Goal: Task Accomplishment & Management: Complete application form

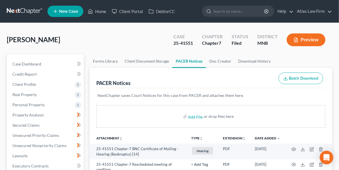
click at [20, 10] on link at bounding box center [25, 11] width 36 height 10
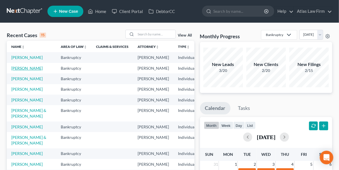
click at [24, 70] on link "[PERSON_NAME]" at bounding box center [26, 68] width 31 height 5
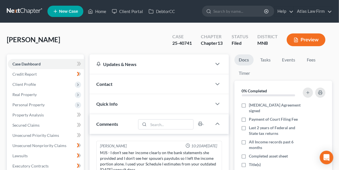
scroll to position [595, 0]
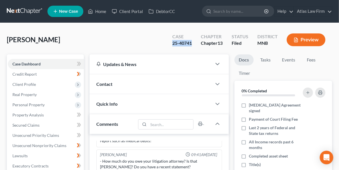
drag, startPoint x: 192, startPoint y: 44, endPoint x: 170, endPoint y: 47, distance: 21.9
click at [170, 47] on div "Case 25-40741" at bounding box center [182, 40] width 29 height 17
copy div "25-40741"
click at [33, 12] on link at bounding box center [25, 11] width 36 height 10
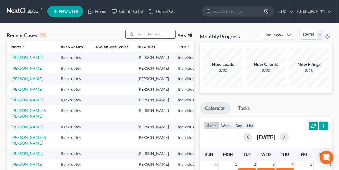
click at [150, 33] on input "search" at bounding box center [156, 34] width 40 height 8
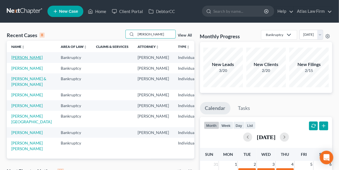
type input "[PERSON_NAME]"
click at [16, 55] on link "[PERSON_NAME]" at bounding box center [26, 57] width 31 height 5
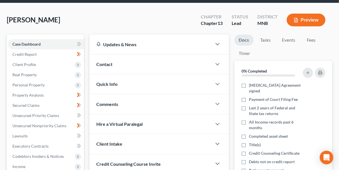
scroll to position [20, 0]
click at [33, 63] on span "Client Profile" at bounding box center [23, 64] width 23 height 5
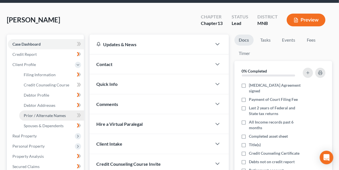
click at [40, 113] on span "Prior / Alternate Names" at bounding box center [45, 115] width 42 height 5
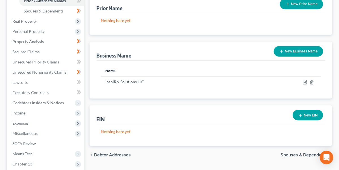
scroll to position [136, 0]
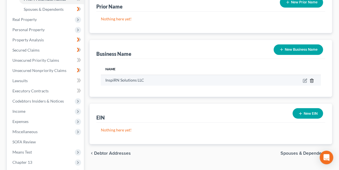
click at [314, 79] on icon "button" at bounding box center [312, 80] width 5 height 5
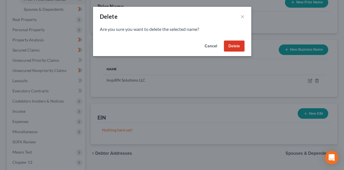
click at [236, 47] on button "Delete" at bounding box center [234, 45] width 21 height 11
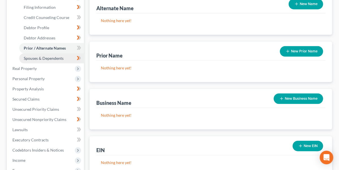
scroll to position [89, 0]
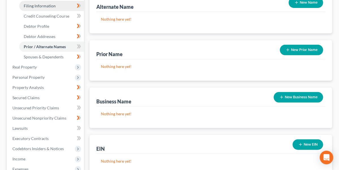
click at [59, 9] on link "Filing Information" at bounding box center [51, 6] width 65 height 10
select select "1"
select select "0"
select select "3"
select select "24"
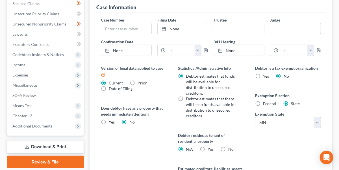
scroll to position [185, 0]
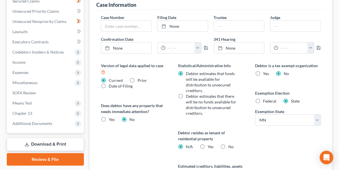
click at [208, 146] on label "Yes Yes" at bounding box center [211, 147] width 6 height 6
click at [210, 146] on input "Yes Yes" at bounding box center [212, 146] width 4 height 4
radio input "true"
radio input "false"
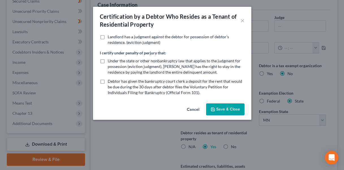
click at [229, 108] on button "Save & Close" at bounding box center [225, 109] width 38 height 12
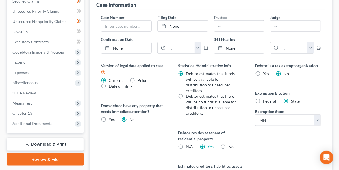
scroll to position [249, 0]
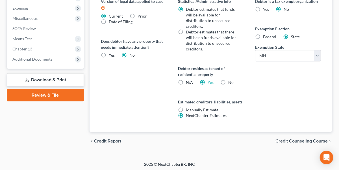
click at [293, 139] on span "Credit Counseling Course" at bounding box center [302, 141] width 52 height 5
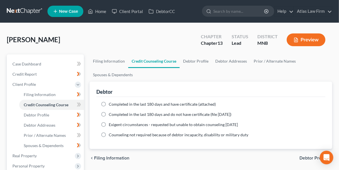
click at [109, 104] on label "Completed in the last 180 days and have certificate (attached)" at bounding box center [162, 104] width 107 height 6
click at [111, 104] on input "Completed in the last 180 days and have certificate (attached)" at bounding box center [113, 103] width 4 height 4
radio input "true"
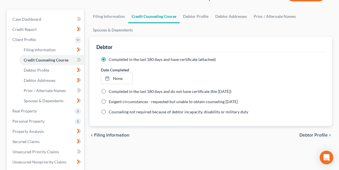
scroll to position [49, 0]
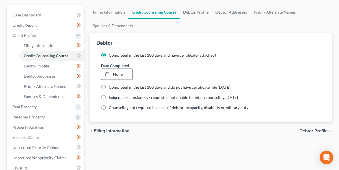
click at [115, 71] on link "None" at bounding box center [116, 74] width 31 height 11
type input "9/11/2025"
click at [312, 127] on div "chevron_left Filing Information Debtor Profile chevron_right" at bounding box center [211, 131] width 243 height 18
click at [308, 129] on span "Debtor Profile" at bounding box center [314, 130] width 28 height 5
select select "1"
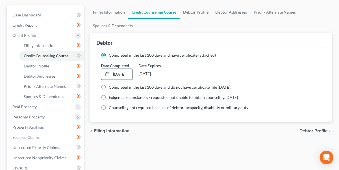
select select "4"
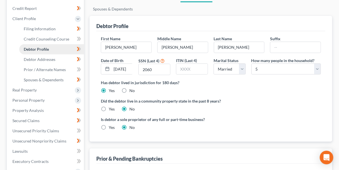
scroll to position [66, 0]
click at [42, 91] on span "Real Property" at bounding box center [46, 90] width 76 height 10
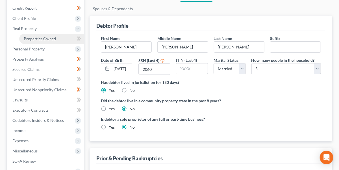
click at [59, 35] on link "Properties Owned" at bounding box center [51, 39] width 65 height 10
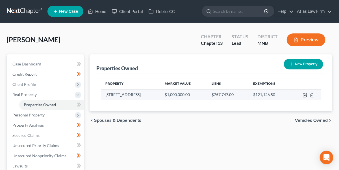
click at [305, 94] on icon "button" at bounding box center [305, 95] width 5 height 5
select select "35"
select select "3"
select select "1"
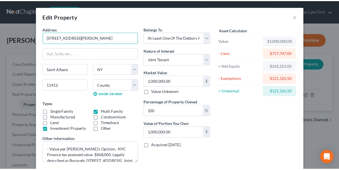
scroll to position [63, 0]
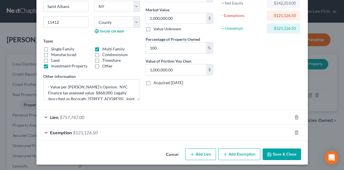
type input "18750 Hilburn Ave"
click at [269, 149] on button "Save & Close" at bounding box center [282, 154] width 38 height 12
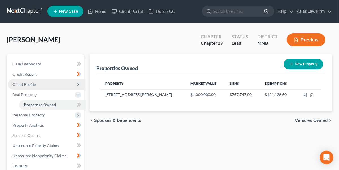
click at [34, 85] on span "Client Profile" at bounding box center [23, 84] width 23 height 5
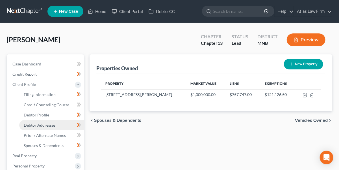
click at [40, 123] on span "Debtor Addresses" at bounding box center [40, 124] width 32 height 5
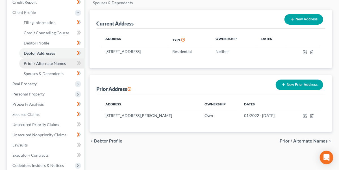
scroll to position [108, 0]
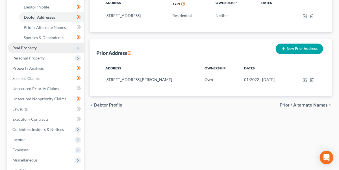
click at [31, 48] on span "Real Property" at bounding box center [24, 47] width 24 height 5
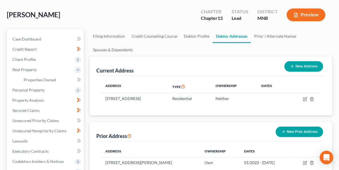
scroll to position [20, 0]
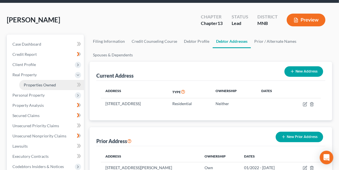
click at [51, 84] on span "Properties Owned" at bounding box center [40, 84] width 32 height 5
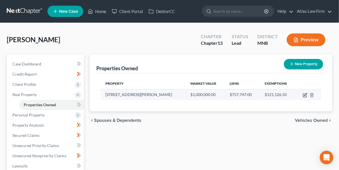
click at [304, 95] on icon "button" at bounding box center [305, 95] width 5 height 5
select select "35"
select select "3"
select select "1"
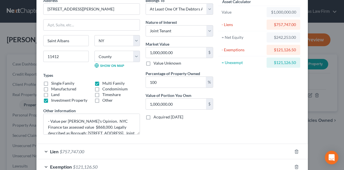
scroll to position [29, 0]
click at [51, 99] on label "Investment Property" at bounding box center [69, 100] width 36 height 6
click at [53, 99] on input "Investment Property" at bounding box center [55, 99] width 4 height 4
checkbox input "false"
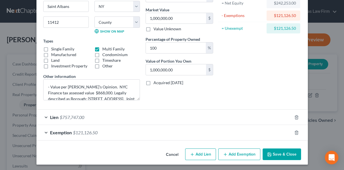
click at [269, 152] on icon "button" at bounding box center [269, 154] width 5 height 5
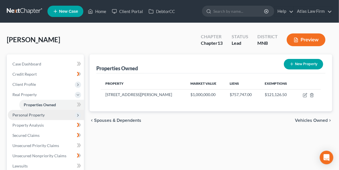
click at [35, 115] on span "Personal Property" at bounding box center [28, 114] width 32 height 5
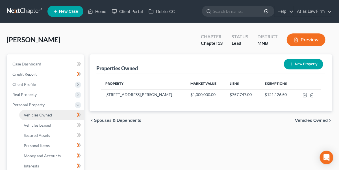
click at [36, 115] on span "Vehicles Owned" at bounding box center [38, 114] width 28 height 5
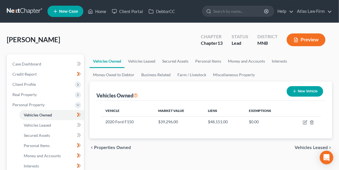
click at [314, 91] on button "New Vehicle" at bounding box center [305, 91] width 36 height 10
select select "0"
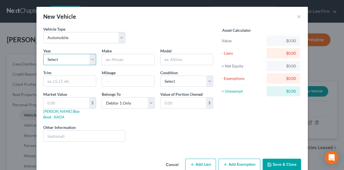
click at [90, 62] on select "Select 2026 2025 2024 2023 2022 2021 2020 2019 2018 2017 2016 2015 2014 2013 20…" at bounding box center [69, 59] width 53 height 11
select select "7"
click at [43, 54] on select "Select 2026 2025 2024 2023 2022 2021 2020 2019 2018 2017 2016 2015 2014 2013 20…" at bounding box center [69, 59] width 53 height 11
click at [127, 60] on input "text" at bounding box center [128, 59] width 52 height 11
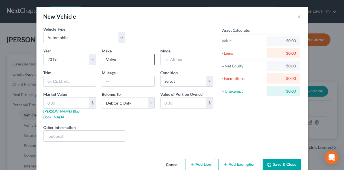
type input "Volvo"
type input "XC-40"
type input "69000"
click at [180, 79] on select "Select Excellent Very Good Good Fair Poor" at bounding box center [186, 81] width 53 height 11
select select "2"
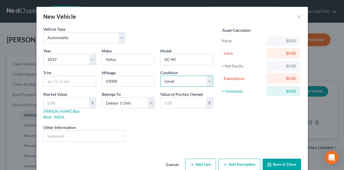
click at [160, 76] on select "Select Excellent Very Good Good Fair Poor" at bounding box center [186, 81] width 53 height 11
click at [73, 101] on input "text" at bounding box center [67, 102] width 46 height 11
type input "1"
type input "1.00"
type input "1"
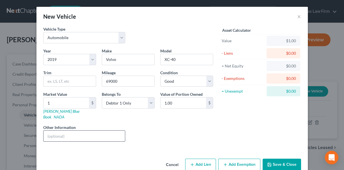
click at [71, 132] on input "text" at bounding box center [85, 135] width 82 height 11
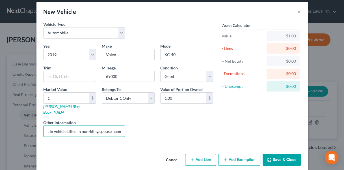
type input "Possessory interest in vehicle titled in non-filing spouse name."
click at [238, 154] on button "Add Exemption" at bounding box center [239, 160] width 42 height 12
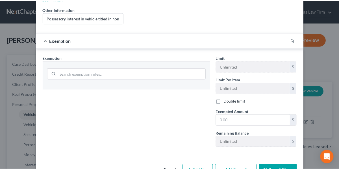
scroll to position [128, 0]
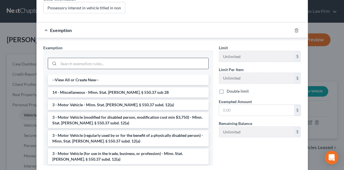
click at [137, 58] on input "search" at bounding box center [134, 63] width 150 height 11
click at [136, 87] on li "14 - Miscellaneous - Minn. Stat. Ann. § 550.37 sub 28" at bounding box center [128, 92] width 161 height 10
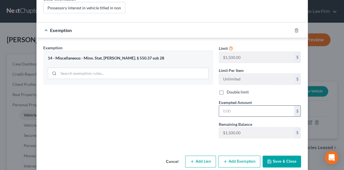
click at [263, 107] on input "text" at bounding box center [256, 110] width 75 height 11
type input "1"
click at [282, 155] on button "Save & Close" at bounding box center [282, 161] width 38 height 12
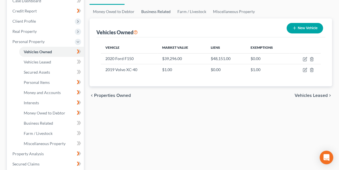
scroll to position [64, 0]
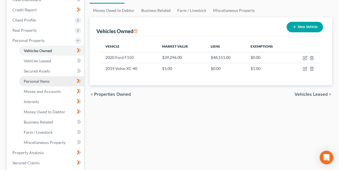
click at [38, 79] on span "Personal Items" at bounding box center [37, 81] width 26 height 5
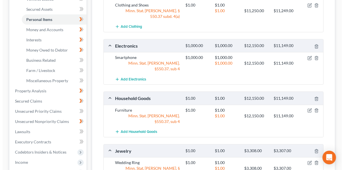
scroll to position [126, 0]
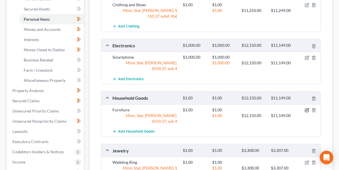
click at [308, 108] on icon "button" at bounding box center [307, 110] width 5 height 5
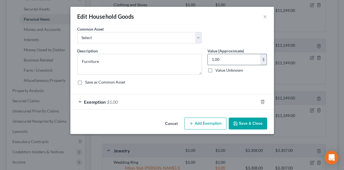
click at [226, 58] on input "1.00" at bounding box center [234, 59] width 52 height 11
type input "400"
click at [158, 101] on div "Exemption $1.00" at bounding box center [164, 101] width 188 height 15
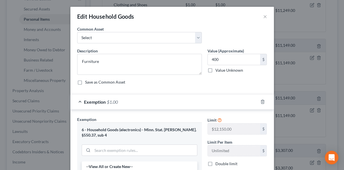
scroll to position [65, 0]
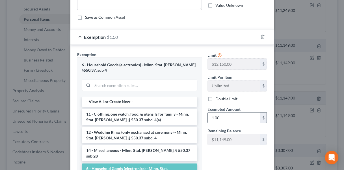
click at [228, 118] on input "1.00" at bounding box center [234, 117] width 52 height 11
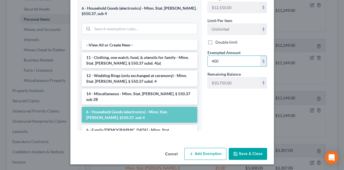
scroll to position [121, 0]
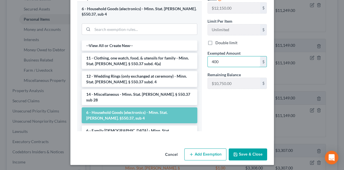
type input "400"
click at [234, 152] on icon "button" at bounding box center [235, 153] width 3 height 3
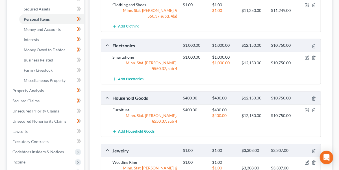
click at [141, 129] on span "Add Household Goods" at bounding box center [136, 131] width 36 height 5
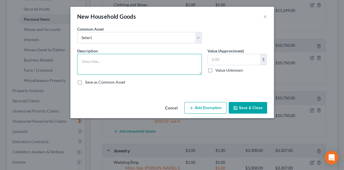
click at [134, 58] on textarea at bounding box center [139, 64] width 125 height 21
type textarea "Kitchenware"
type input "500"
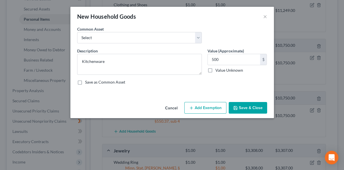
click at [196, 105] on button "Add Exemption" at bounding box center [205, 108] width 42 height 12
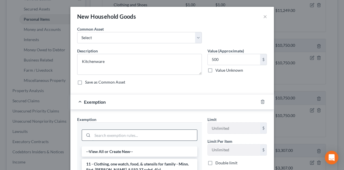
click at [132, 136] on input "search" at bounding box center [144, 135] width 105 height 11
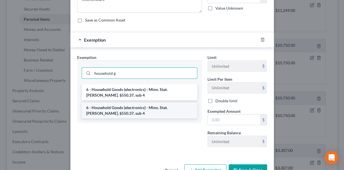
scroll to position [64, 0]
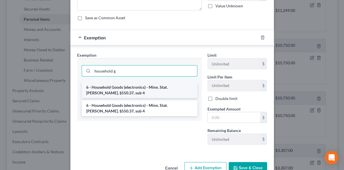
type input "household g"
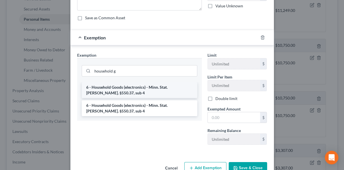
click at [147, 89] on li "6 - Household Goods (electronics) - Minn. Stat. Ann. §550.37, sub 4" at bounding box center [140, 90] width 116 height 16
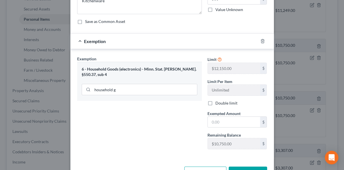
scroll to position [64, 0]
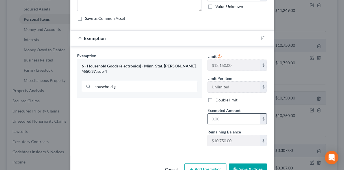
click at [227, 117] on input "text" at bounding box center [234, 118] width 52 height 11
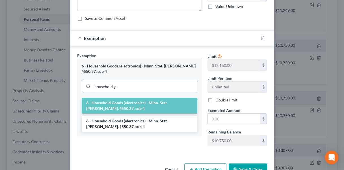
click at [153, 85] on input "household g" at bounding box center [144, 86] width 105 height 11
drag, startPoint x: 153, startPoint y: 85, endPoint x: 57, endPoint y: 82, distance: 95.6
click at [57, 82] on div "New Household Goods × An exemption set must first be selected from the Filing I…" at bounding box center [172, 85] width 344 height 170
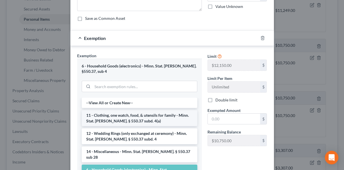
click at [103, 118] on li "11 - Clothing, one watch, food, & utensils for family - Minn. Stat. Ann. § 550.…" at bounding box center [140, 118] width 116 height 16
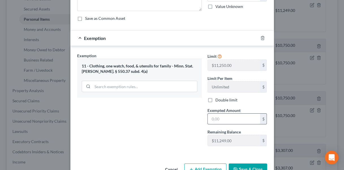
click at [238, 117] on input "text" at bounding box center [234, 118] width 52 height 11
type input "500"
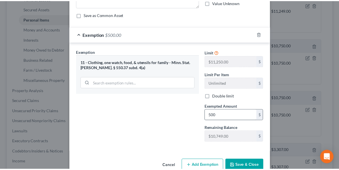
scroll to position [79, 0]
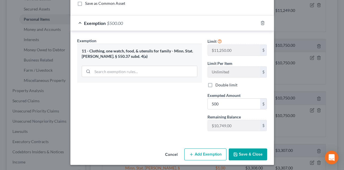
click at [242, 149] on button "Save & Close" at bounding box center [248, 154] width 38 height 12
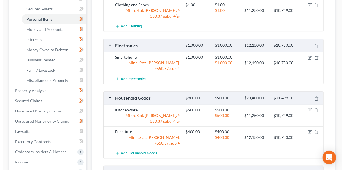
scroll to position [74, 0]
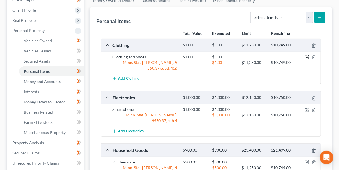
click at [307, 56] on icon "button" at bounding box center [307, 57] width 5 height 5
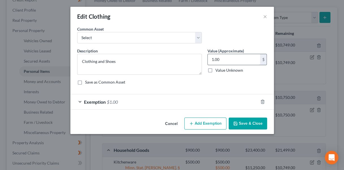
click at [231, 61] on input "1.00" at bounding box center [234, 59] width 52 height 11
type input "1,000"
click at [149, 101] on div "Exemption $1.00" at bounding box center [164, 101] width 188 height 15
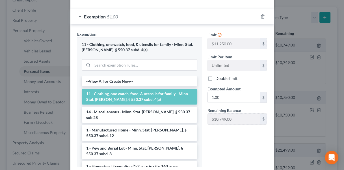
scroll to position [89, 0]
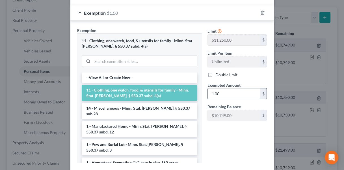
click at [224, 93] on input "1.00" at bounding box center [234, 93] width 52 height 11
type input "1,000"
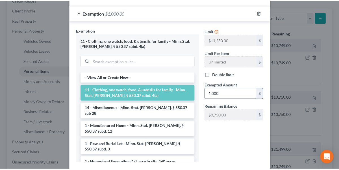
scroll to position [121, 0]
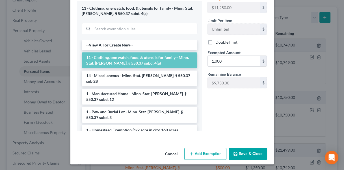
click at [242, 150] on button "Save & Close" at bounding box center [248, 154] width 38 height 12
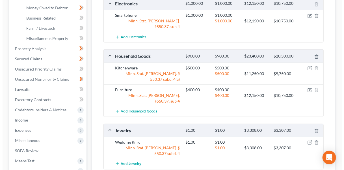
scroll to position [168, 0]
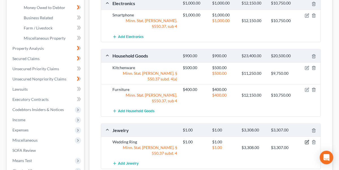
click at [307, 140] on icon "button" at bounding box center [307, 142] width 5 height 5
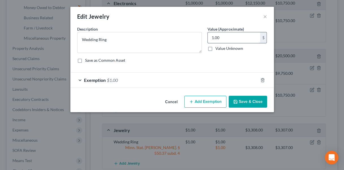
click at [229, 37] on input "1.00" at bounding box center [234, 37] width 52 height 11
type input "2,000"
click at [178, 79] on div "Exemption $1.00" at bounding box center [164, 79] width 188 height 15
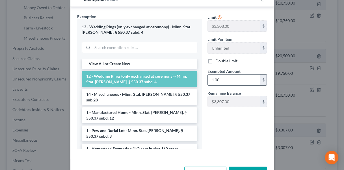
scroll to position [83, 0]
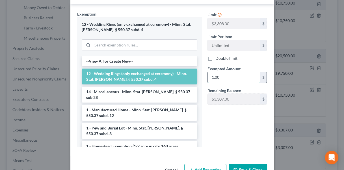
click at [225, 74] on input "1.00" at bounding box center [234, 77] width 52 height 11
type input "2,000"
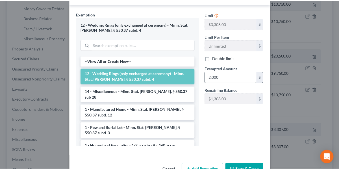
scroll to position [89, 0]
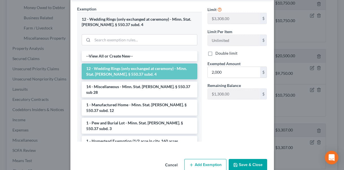
click at [238, 161] on button "Save & Close" at bounding box center [248, 165] width 38 height 12
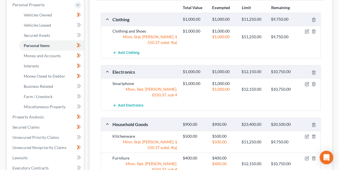
scroll to position [97, 0]
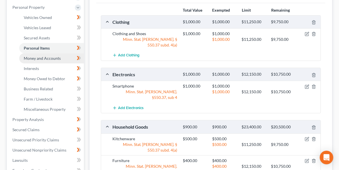
click at [53, 59] on span "Money and Accounts" at bounding box center [42, 58] width 37 height 5
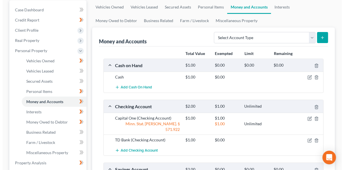
scroll to position [55, 0]
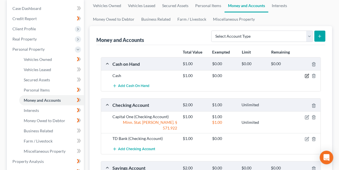
click at [308, 74] on icon "button" at bounding box center [308, 75] width 3 height 3
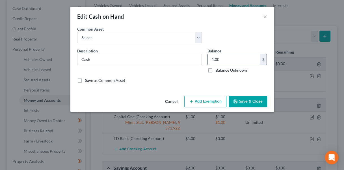
click at [226, 59] on input "1.00" at bounding box center [234, 59] width 52 height 11
type input "60"
click at [206, 100] on button "Add Exemption" at bounding box center [205, 102] width 42 height 12
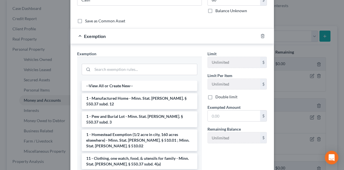
scroll to position [63, 0]
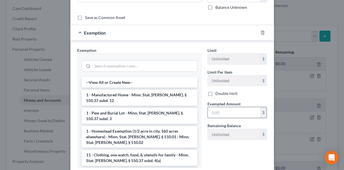
click at [219, 112] on input "text" at bounding box center [234, 112] width 52 height 11
type input "60"
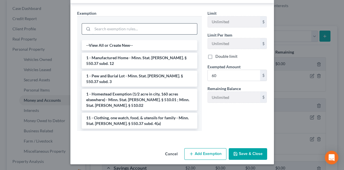
click at [135, 31] on input "search" at bounding box center [144, 28] width 105 height 11
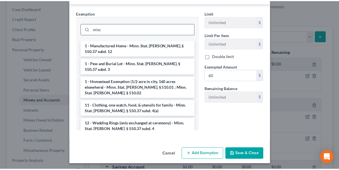
scroll to position [72, 0]
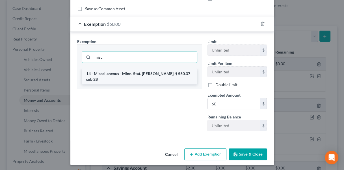
type input "misc"
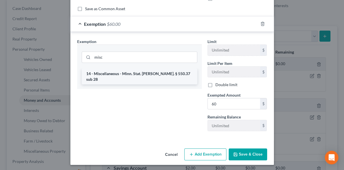
click at [129, 70] on li "14 - Miscellaneous - Minn. Stat. Ann. § 550.37 sub 28" at bounding box center [140, 76] width 116 height 16
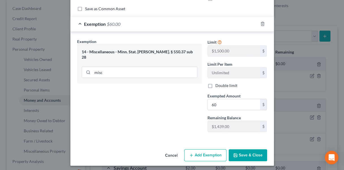
click at [240, 152] on button "Save & Close" at bounding box center [248, 155] width 38 height 12
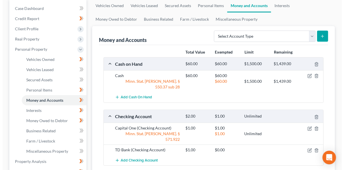
scroll to position [81, 0]
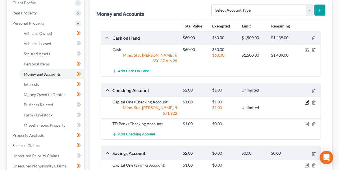
click at [307, 100] on icon "button" at bounding box center [307, 102] width 5 height 5
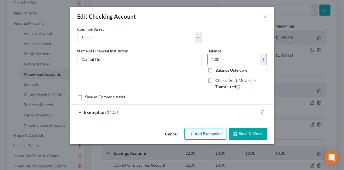
click at [225, 60] on input "1.00" at bounding box center [234, 59] width 52 height 11
type input "4,641.43"
click at [137, 111] on div "Exemption $1.00" at bounding box center [164, 111] width 188 height 15
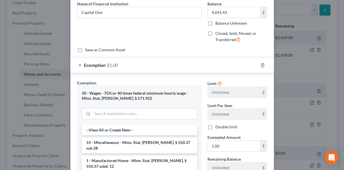
scroll to position [52, 0]
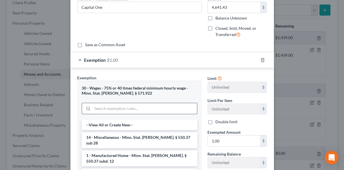
click at [160, 112] on input "search" at bounding box center [144, 108] width 105 height 11
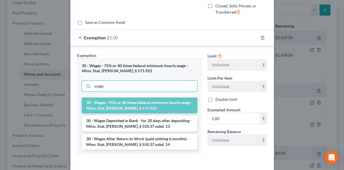
scroll to position [75, 0]
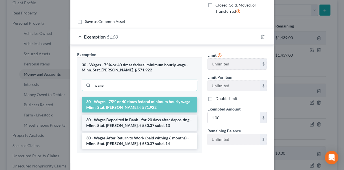
type input "wage"
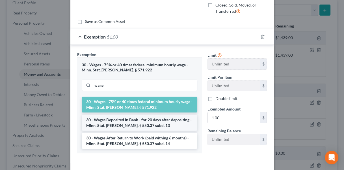
click at [161, 120] on li "30 - Wages Deposited in Bank - for 20 days after depositing - Minn. Stat. Ann. …" at bounding box center [140, 123] width 116 height 16
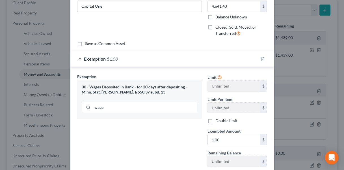
scroll to position [53, 0]
click at [226, 140] on input "1.00" at bounding box center [234, 139] width 52 height 11
type input "4,641.43"
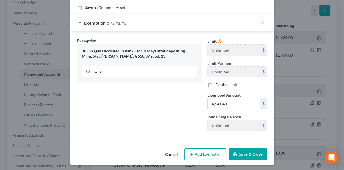
click at [193, 16] on div "Exemption $4,641.43" at bounding box center [164, 22] width 188 height 15
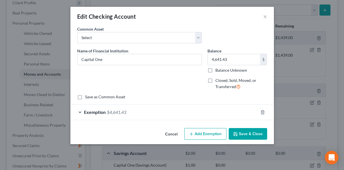
scroll to position [0, 0]
click at [199, 112] on div "Exemption $4,641.43" at bounding box center [164, 111] width 188 height 15
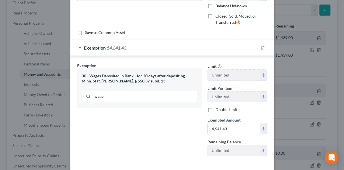
scroll to position [66, 0]
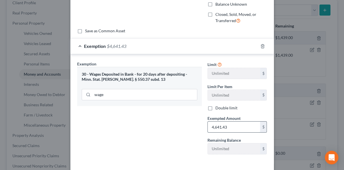
click at [230, 128] on input "4,641.43" at bounding box center [234, 126] width 52 height 11
type input "3,481.08"
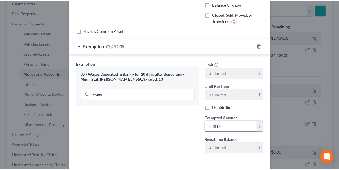
scroll to position [89, 0]
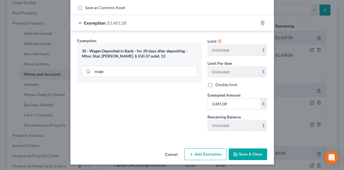
click at [236, 151] on button "Save & Close" at bounding box center [248, 154] width 38 height 12
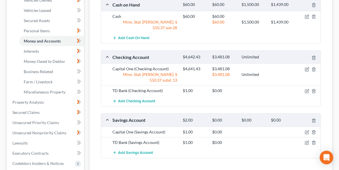
scroll to position [118, 0]
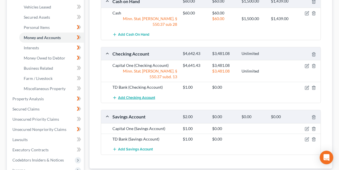
click at [138, 95] on span "Add Checking Account" at bounding box center [136, 97] width 37 height 5
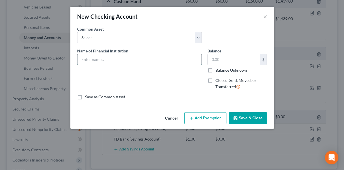
click at [151, 61] on input "text" at bounding box center [139, 59] width 124 height 11
type input "Capital One (child's account)"
type input "35"
click at [240, 117] on button "Save & Close" at bounding box center [248, 118] width 38 height 12
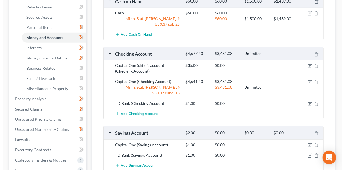
scroll to position [137, 0]
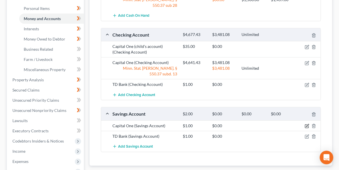
click at [308, 124] on icon "button" at bounding box center [307, 126] width 5 height 5
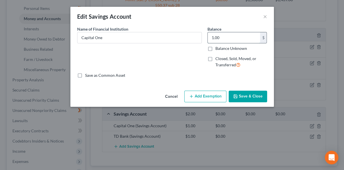
click at [227, 40] on input "1.00" at bounding box center [234, 37] width 52 height 11
type input "551"
click at [211, 98] on button "Add Exemption" at bounding box center [205, 96] width 42 height 12
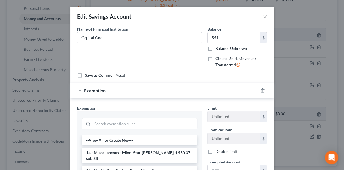
scroll to position [75, 0]
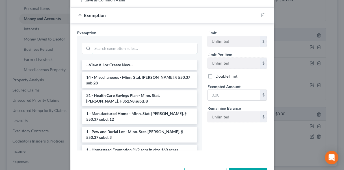
click at [147, 51] on input "search" at bounding box center [144, 48] width 105 height 11
click at [260, 15] on icon "button" at bounding box center [262, 15] width 5 height 5
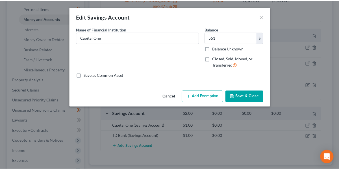
scroll to position [0, 0]
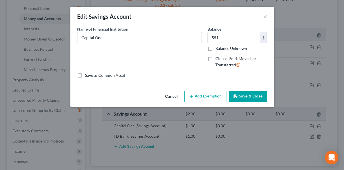
click at [247, 95] on button "Save & Close" at bounding box center [248, 96] width 38 height 12
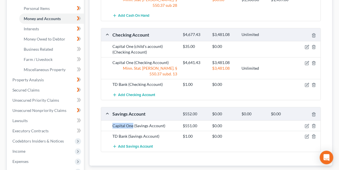
drag, startPoint x: 133, startPoint y: 113, endPoint x: 111, endPoint y: 112, distance: 21.3
click at [111, 123] on div "Capital One (Savings Account)" at bounding box center [145, 126] width 71 height 6
copy div "Capital One"
click at [127, 144] on span "Add Savings Account" at bounding box center [135, 146] width 35 height 5
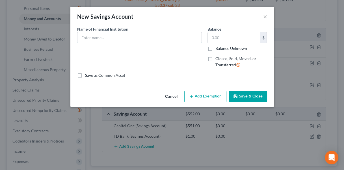
paste input "Capital One"
drag, startPoint x: 160, startPoint y: 44, endPoint x: 151, endPoint y: 38, distance: 10.5
click at [151, 38] on input "Capital One" at bounding box center [139, 37] width 124 height 11
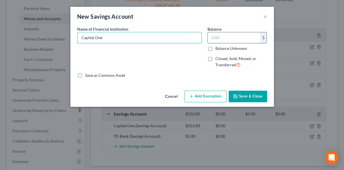
type input "Capital One"
click at [238, 35] on input "text" at bounding box center [234, 37] width 52 height 11
type input "51"
click at [240, 94] on button "Save & Close" at bounding box center [248, 96] width 38 height 12
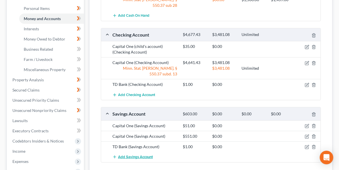
click at [138, 154] on span "Add Savings Account" at bounding box center [135, 156] width 35 height 5
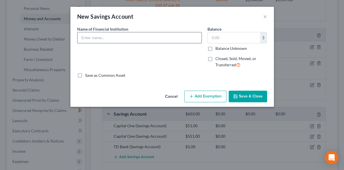
click at [148, 39] on input "text" at bounding box center [139, 37] width 124 height 11
paste input "Capital One"
type input "Capital One"
type input "942"
click at [237, 98] on icon "button" at bounding box center [235, 96] width 5 height 5
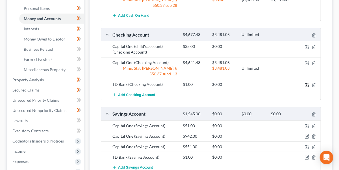
click at [305, 83] on icon "button" at bounding box center [306, 84] width 3 height 3
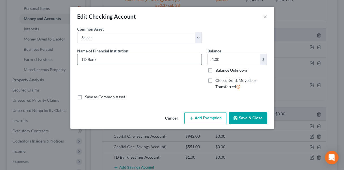
click at [118, 62] on input "TD Bank" at bounding box center [139, 59] width 124 height 11
click at [127, 61] on input "TD Bank (negatove" at bounding box center [139, 59] width 124 height 11
type input "TD Bank (negative balance)"
type input "0"
click at [247, 117] on button "Save & Close" at bounding box center [248, 118] width 38 height 12
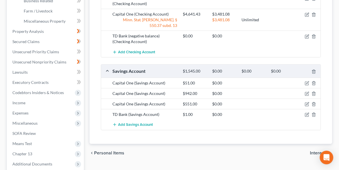
scroll to position [186, 0]
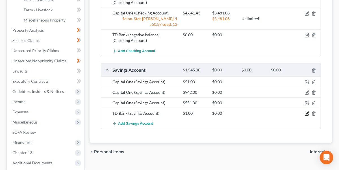
click at [307, 111] on icon "button" at bounding box center [307, 113] width 5 height 5
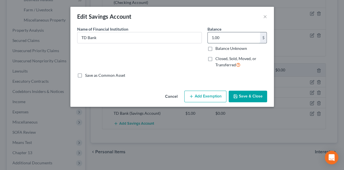
click at [226, 40] on input "1.00" at bounding box center [234, 37] width 52 height 11
type input "0"
click at [242, 98] on button "Save & Close" at bounding box center [248, 96] width 38 height 12
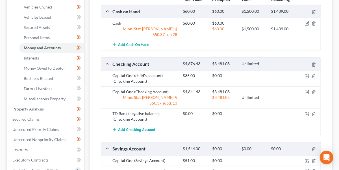
scroll to position [140, 0]
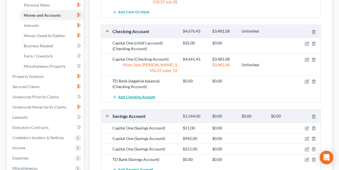
click at [144, 95] on span "Add Checking Account" at bounding box center [136, 97] width 37 height 5
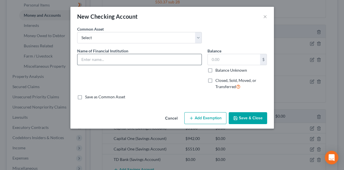
click at [124, 57] on input "text" at bounding box center [139, 59] width 124 height 11
type input "Associated Bank"
type input "32"
click at [244, 117] on button "Save & Close" at bounding box center [248, 118] width 38 height 12
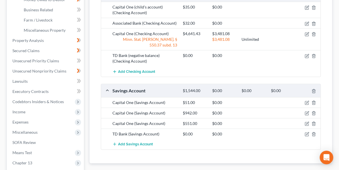
scroll to position [218, 0]
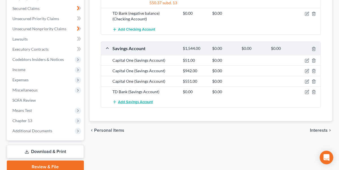
click at [135, 100] on span "Add Savings Account" at bounding box center [135, 102] width 35 height 5
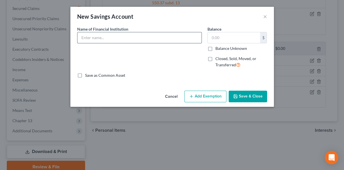
click at [132, 37] on input "text" at bounding box center [139, 37] width 124 height 11
type input "Associated Bank"
type input "3"
click at [242, 98] on button "Save & Close" at bounding box center [248, 96] width 38 height 12
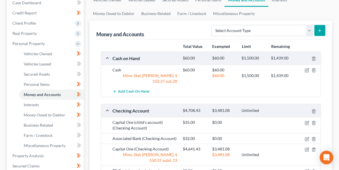
scroll to position [61, 0]
click at [27, 104] on span "Interests" at bounding box center [31, 104] width 15 height 5
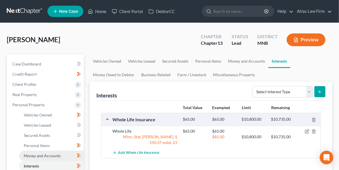
click at [38, 158] on link "Money and Accounts" at bounding box center [51, 155] width 65 height 10
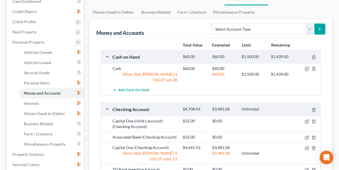
scroll to position [62, 0]
click at [311, 26] on select "Select Account Type Brokerage Cash on Hand Certificates of Deposit Checking Acc…" at bounding box center [263, 29] width 102 height 11
select select "other"
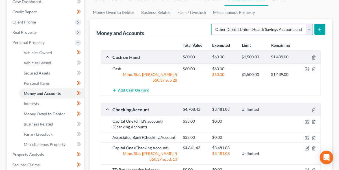
click at [213, 24] on select "Select Account Type Brokerage Cash on Hand Certificates of Deposit Checking Acc…" at bounding box center [263, 29] width 102 height 11
click at [322, 27] on icon "submit" at bounding box center [320, 29] width 5 height 5
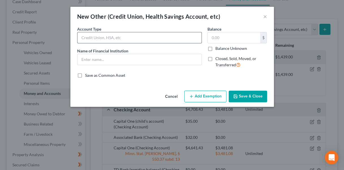
click at [137, 36] on input "text" at bounding box center [139, 37] width 124 height 11
type input "Cash App"
click at [127, 56] on input "Cash" at bounding box center [139, 59] width 124 height 11
type input "Cash App"
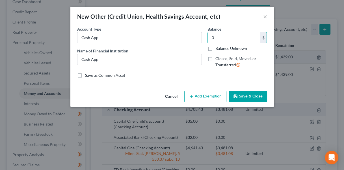
type input "0"
click at [255, 96] on button "Save & Close" at bounding box center [248, 96] width 38 height 12
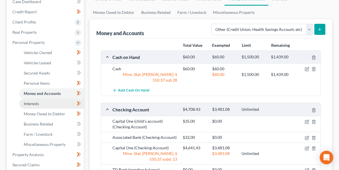
click at [53, 105] on link "Interests" at bounding box center [51, 103] width 65 height 10
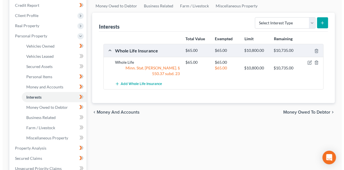
scroll to position [76, 0]
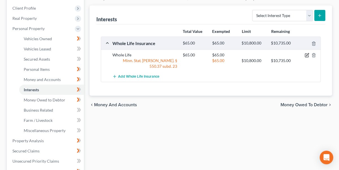
click at [307, 54] on icon "button" at bounding box center [307, 55] width 5 height 5
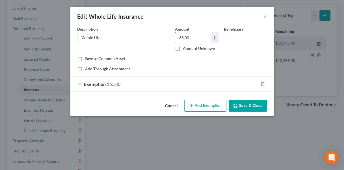
click at [191, 35] on input "65.00" at bounding box center [193, 37] width 36 height 11
type input "10,997.79"
click at [128, 38] on input "Whole Life" at bounding box center [123, 37] width 92 height 11
type input "Whole Life cash value"
click at [137, 85] on div "Exemption $65.00" at bounding box center [164, 83] width 188 height 15
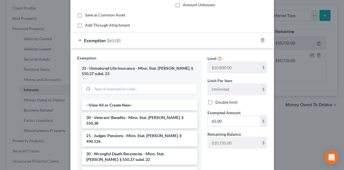
scroll to position [45, 0]
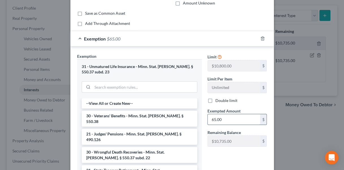
click at [234, 119] on input "65.00" at bounding box center [234, 119] width 52 height 11
type input "10,800"
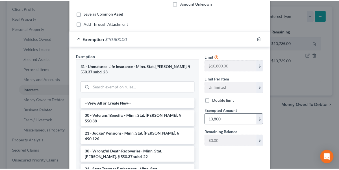
scroll to position [98, 0]
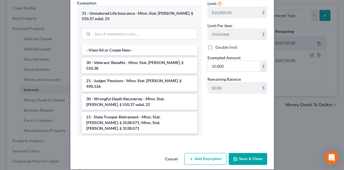
click at [236, 153] on button "Save & Close" at bounding box center [248, 159] width 38 height 12
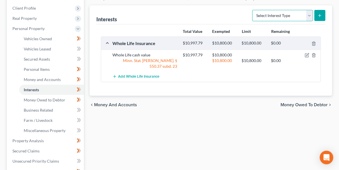
click at [283, 16] on select "Select Interest Type 401K Annuity Bond Education IRA Government Bond Government…" at bounding box center [283, 15] width 61 height 11
click at [253, 10] on select "Select Interest Type 401K Annuity Bond Education IRA Government Bond Government…" at bounding box center [283, 15] width 61 height 11
click at [310, 14] on select "Select Interest Type 401K Annuity Bond Education IRA Government Bond Government…" at bounding box center [283, 15] width 61 height 11
click at [323, 14] on button "submit" at bounding box center [320, 15] width 11 height 11
click at [311, 15] on select "Select Interest Type 401K Annuity Bond Education IRA Government Bond Government…" at bounding box center [283, 15] width 61 height 11
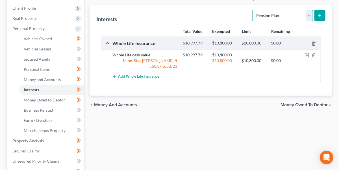
select select "other_retirement_plan"
click at [253, 10] on select "Select Interest Type 401K Annuity Bond Education IRA Government Bond Government…" at bounding box center [283, 15] width 61 height 11
click at [319, 17] on icon "submit" at bounding box center [320, 15] width 5 height 5
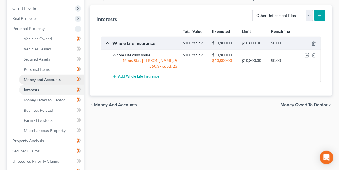
click at [37, 78] on span "Money and Accounts" at bounding box center [42, 79] width 37 height 5
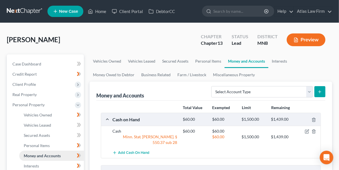
scroll to position [38, 0]
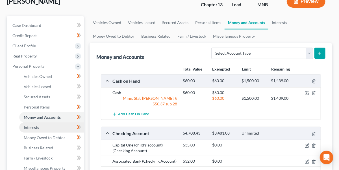
click at [34, 126] on span "Interests" at bounding box center [31, 127] width 15 height 5
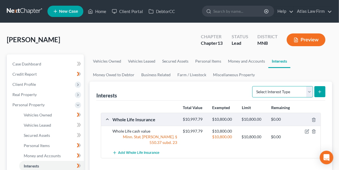
click at [275, 92] on select "Select Interest Type 401K Annuity Bond Education IRA Government Bond Government…" at bounding box center [283, 91] width 61 height 11
select select "other_retirement_plan"
click at [253, 86] on select "Select Interest Type 401K Annuity Bond Education IRA Government Bond Government…" at bounding box center [283, 91] width 61 height 11
click at [320, 90] on icon "submit" at bounding box center [320, 91] width 5 height 5
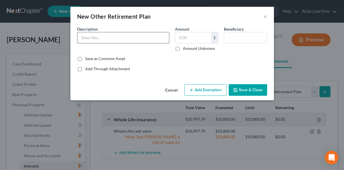
click at [135, 39] on input "text" at bounding box center [123, 37] width 92 height 11
type input "TIAA-CREF retirement account"
click at [183, 48] on label "Amount Unknown" at bounding box center [199, 49] width 32 height 6
click at [185, 48] on input "Amount Unknown" at bounding box center [187, 48] width 4 height 4
checkbox input "true"
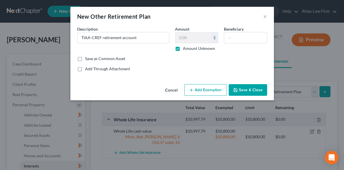
click at [206, 93] on button "Add Exemption" at bounding box center [205, 90] width 42 height 12
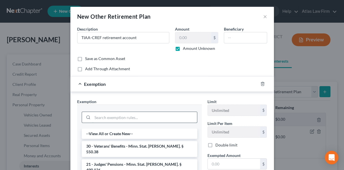
click at [124, 119] on input "search" at bounding box center [144, 117] width 105 height 11
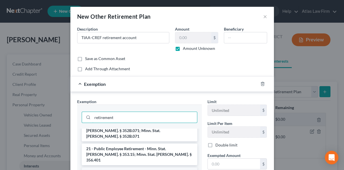
scroll to position [45, 0]
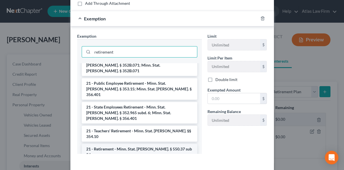
type input "retirement"
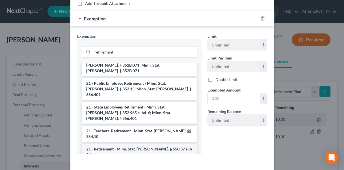
click at [128, 144] on li "21 - Retirement - Minn. Stat. Ann. § 550.37 sub 24" at bounding box center [140, 152] width 116 height 16
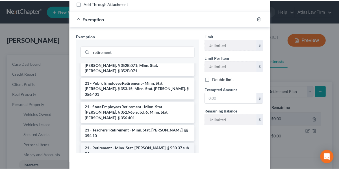
scroll to position [61, 0]
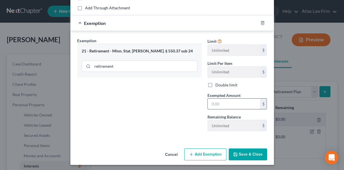
click at [235, 106] on input "text" at bounding box center [234, 103] width 52 height 11
type input "1"
click at [245, 153] on button "Save & Close" at bounding box center [248, 154] width 38 height 12
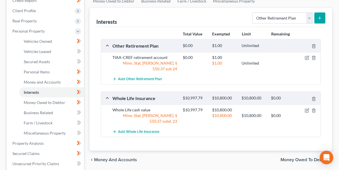
scroll to position [76, 0]
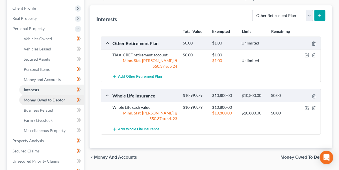
click at [52, 101] on span "Money Owed to Debtor" at bounding box center [45, 99] width 42 height 5
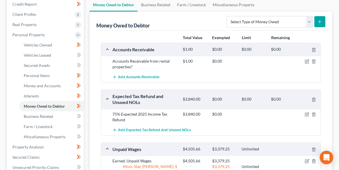
scroll to position [108, 0]
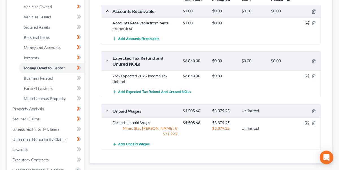
click at [308, 22] on icon "button" at bounding box center [307, 23] width 5 height 5
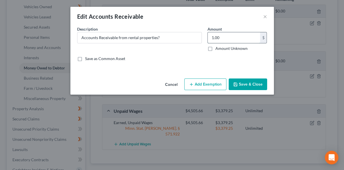
click at [224, 37] on input "1.00" at bounding box center [234, 37] width 52 height 11
type input "3,365"
click at [160, 38] on input "Accounts Receivable from rental properties?" at bounding box center [139, 37] width 124 height 11
type input "Accounts Receivable from rental tenants"
click at [241, 87] on button "Save & Close" at bounding box center [248, 84] width 38 height 12
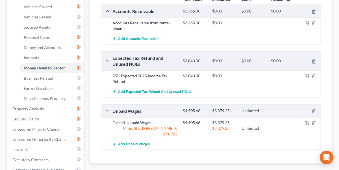
scroll to position [118, 0]
